Goal: Check status: Check status

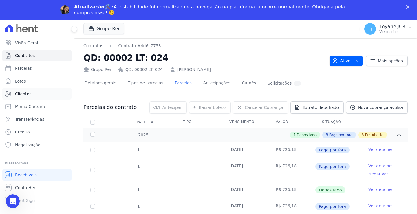
click at [28, 90] on link "Clientes" at bounding box center [36, 94] width 69 height 12
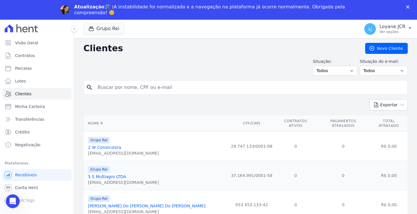
click at [145, 86] on input "search" at bounding box center [249, 88] width 311 height 12
paste input "[PERSON_NAME]"
type input "[PERSON_NAME]"
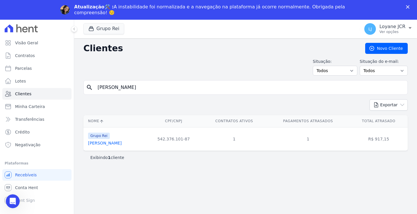
click at [111, 144] on link "[PERSON_NAME]" at bounding box center [105, 143] width 34 height 5
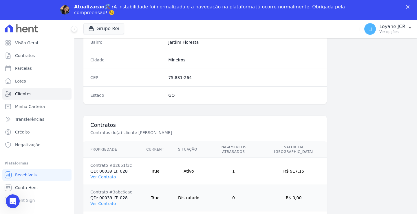
scroll to position [354, 0]
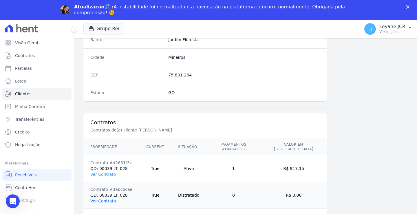
click at [97, 199] on link "Ver Contrato" at bounding box center [102, 201] width 25 height 5
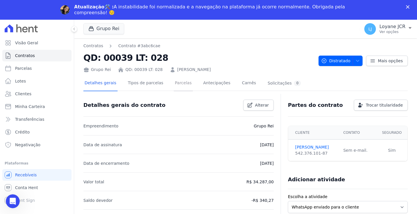
click at [175, 82] on link "Parcelas" at bounding box center [183, 83] width 19 height 15
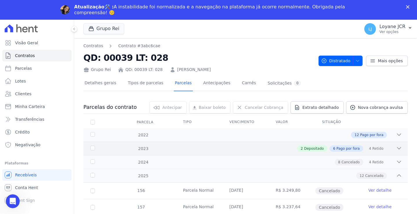
click at [93, 148] on div "2023" at bounding box center [103, 149] width 28 height 6
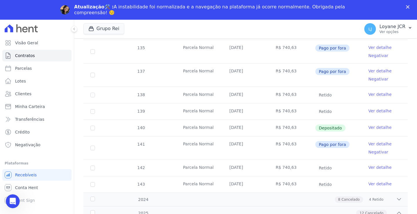
scroll to position [203, 0]
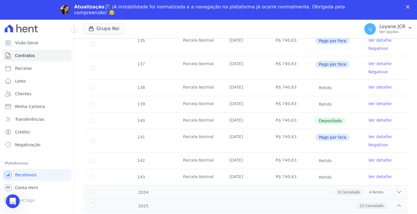
click at [369, 175] on link "Ver detalhe" at bounding box center [379, 177] width 23 height 6
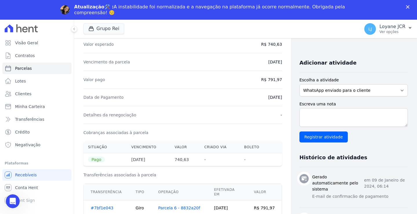
scroll to position [116, 0]
